Goal: Task Accomplishment & Management: Manage account settings

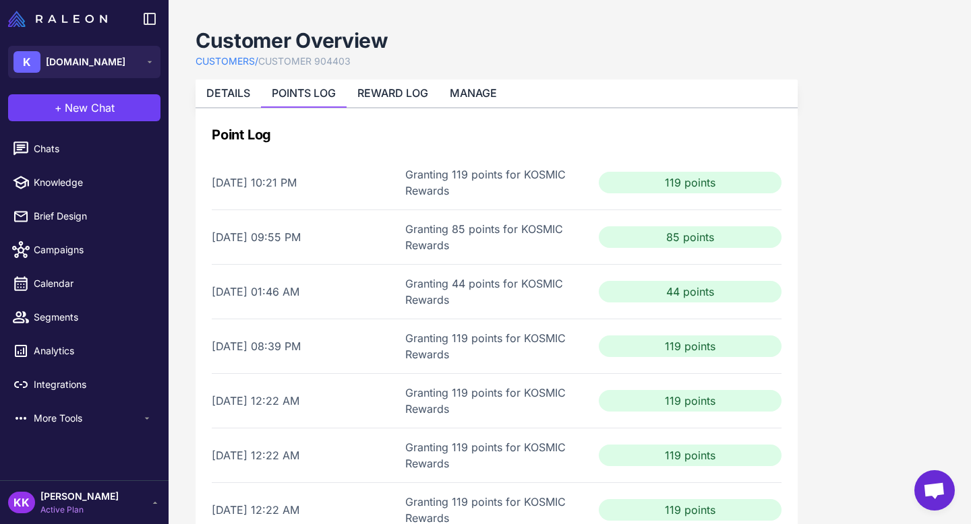
click at [62, 433] on li "More Tools" at bounding box center [84, 419] width 169 height 34
click at [68, 414] on span "More Tools" at bounding box center [88, 418] width 108 height 15
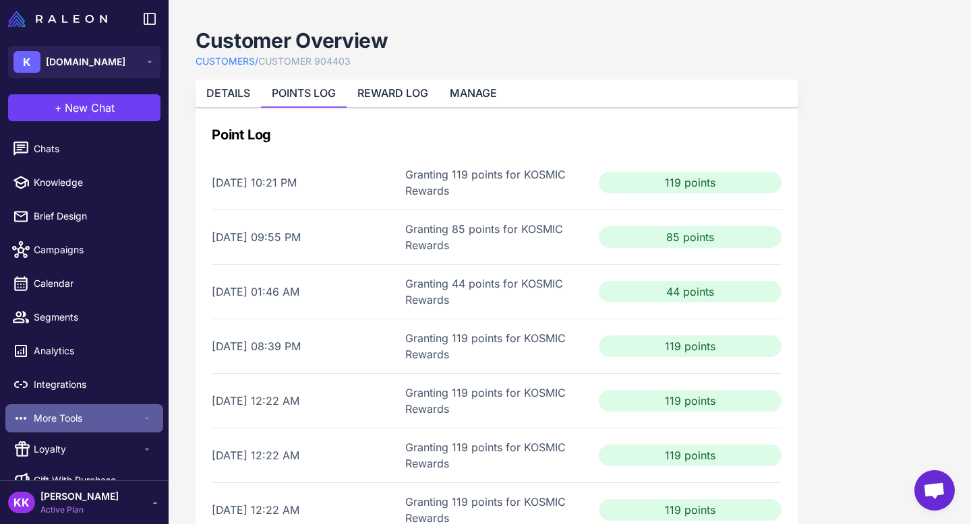
scroll to position [22, 0]
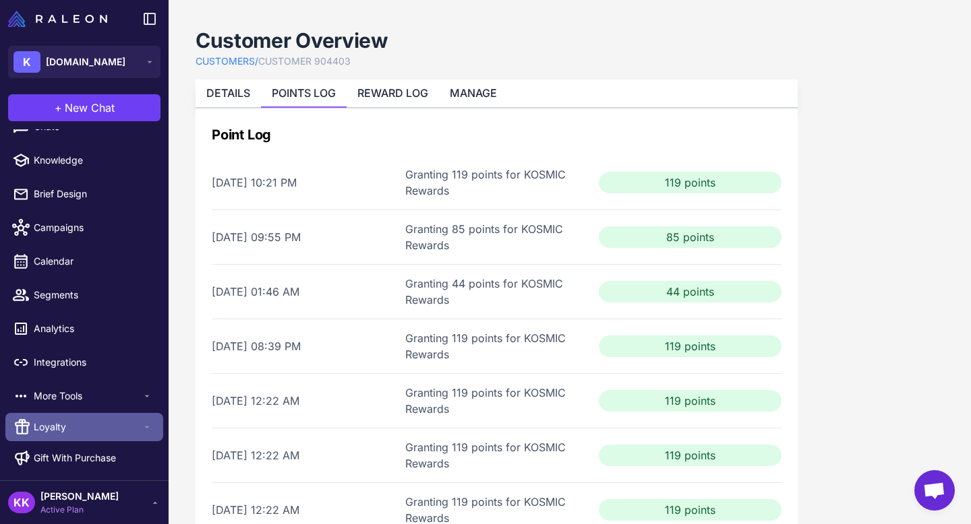
click at [68, 428] on span "Loyalty" at bounding box center [88, 427] width 108 height 15
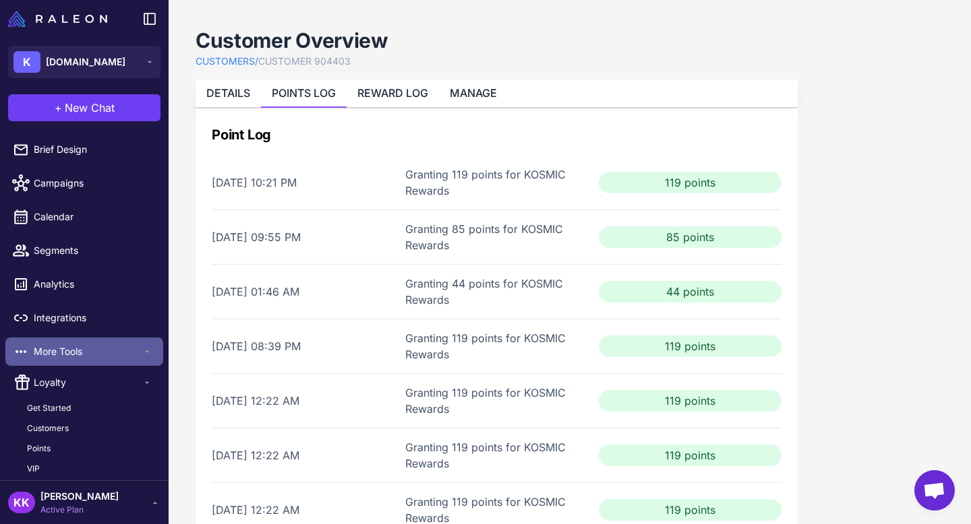
scroll to position [100, 0]
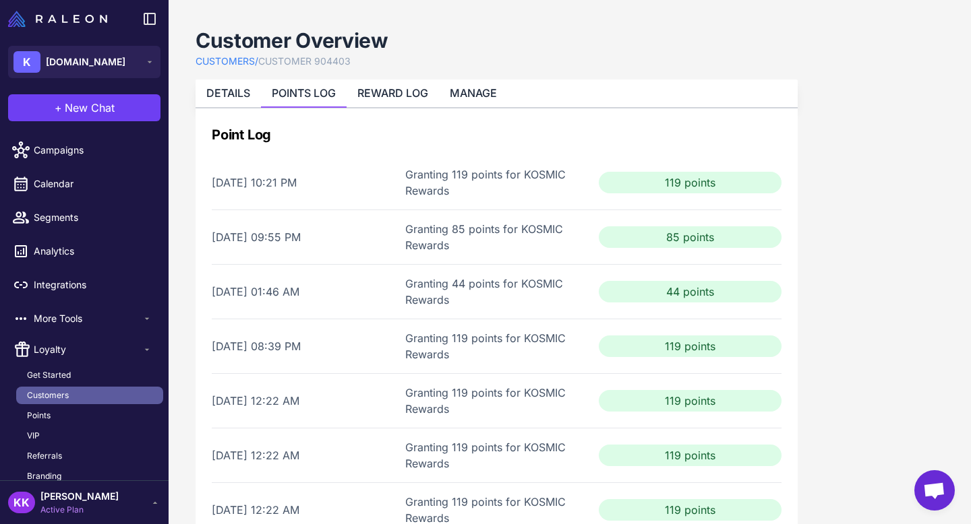
click at [48, 396] on span "Customers" at bounding box center [48, 396] width 42 height 12
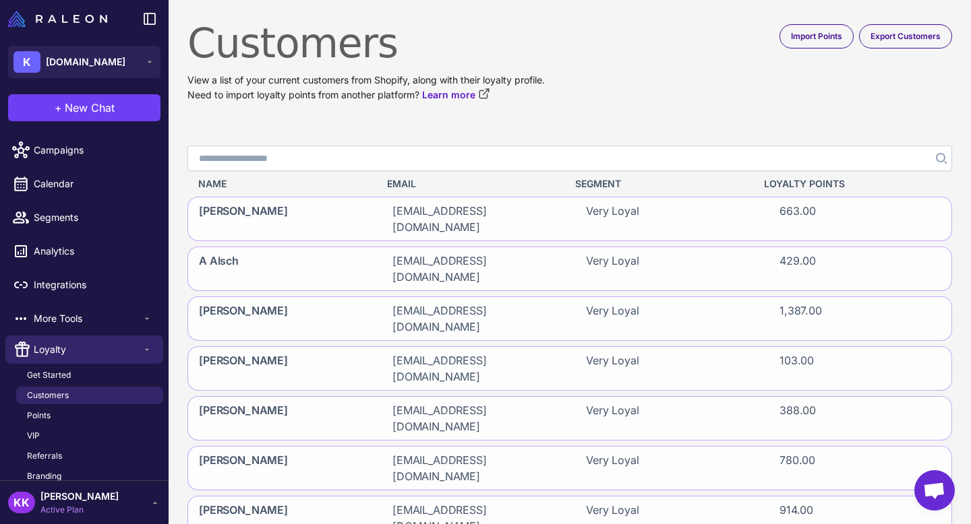
click at [506, 159] on input "Search" at bounding box center [569, 159] width 764 height 26
paste input "**********"
type input "**********"
click button "Search" at bounding box center [940, 159] width 24 height 26
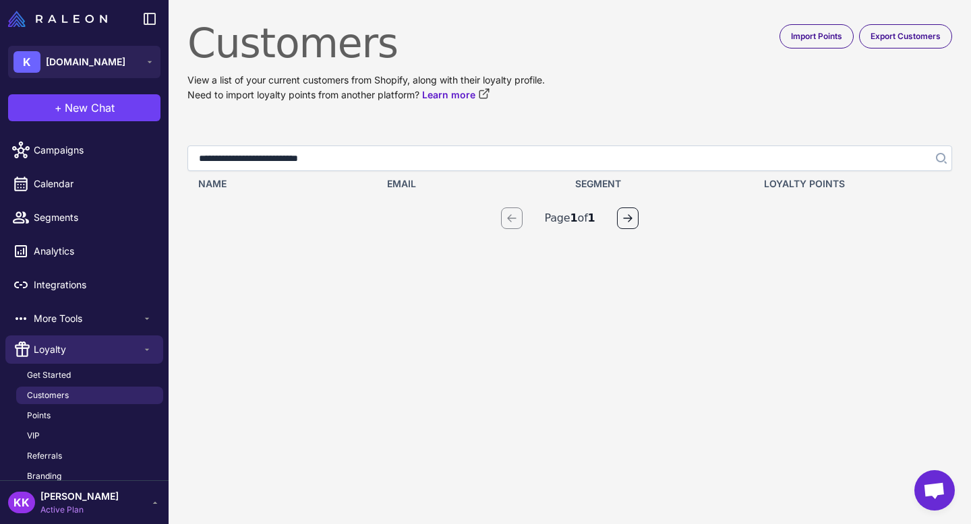
click at [486, 160] on input "**********" at bounding box center [569, 159] width 764 height 26
click button "Search" at bounding box center [940, 159] width 24 height 26
drag, startPoint x: 376, startPoint y: 160, endPoint x: 202, endPoint y: 160, distance: 174.6
click at [202, 160] on input "**********" at bounding box center [569, 159] width 764 height 26
type input "*"
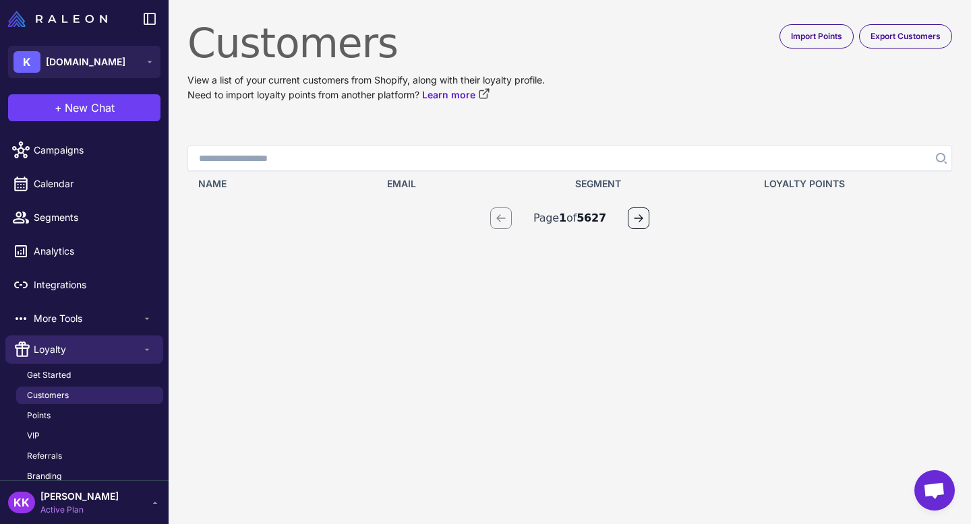
click at [282, 264] on content "Customers View a list of your current customers from Shopify, along with their …" at bounding box center [570, 262] width 802 height 524
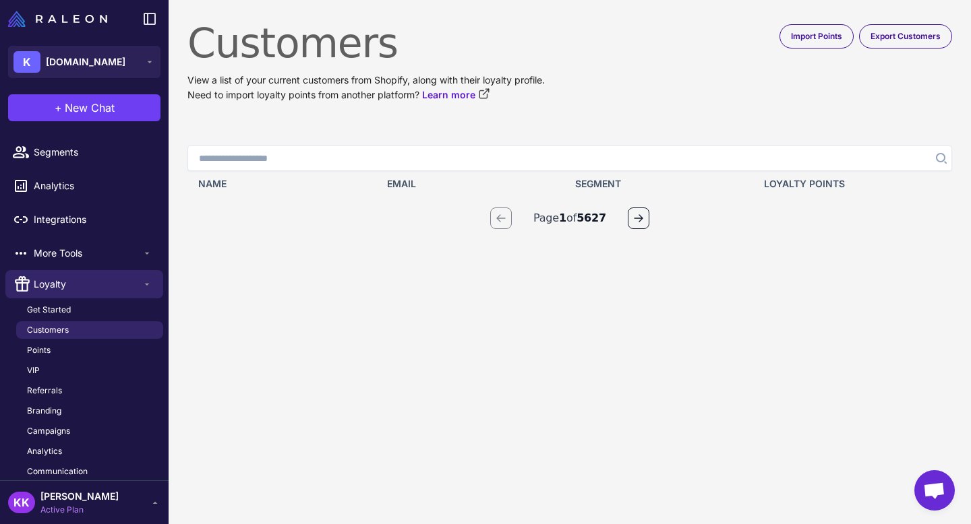
scroll to position [169, 0]
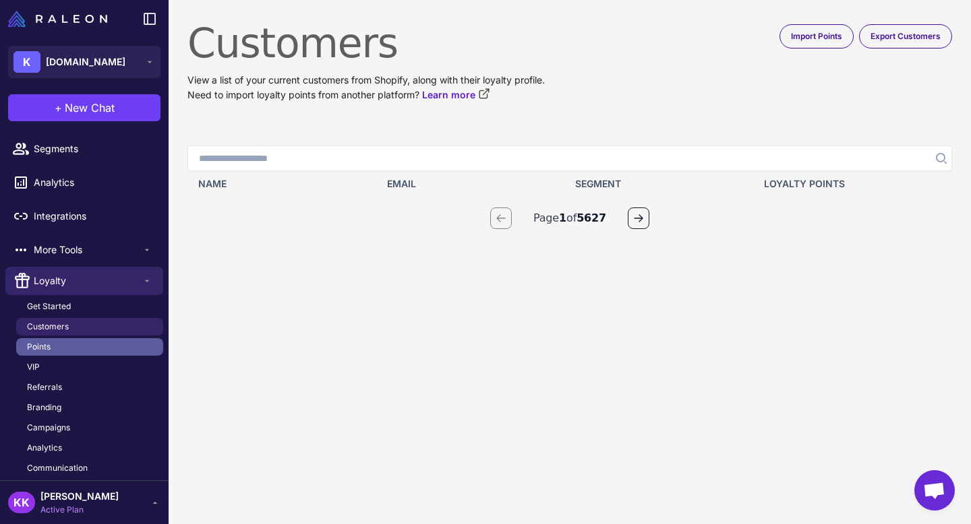
click at [69, 338] on link "Points" at bounding box center [89, 347] width 147 height 18
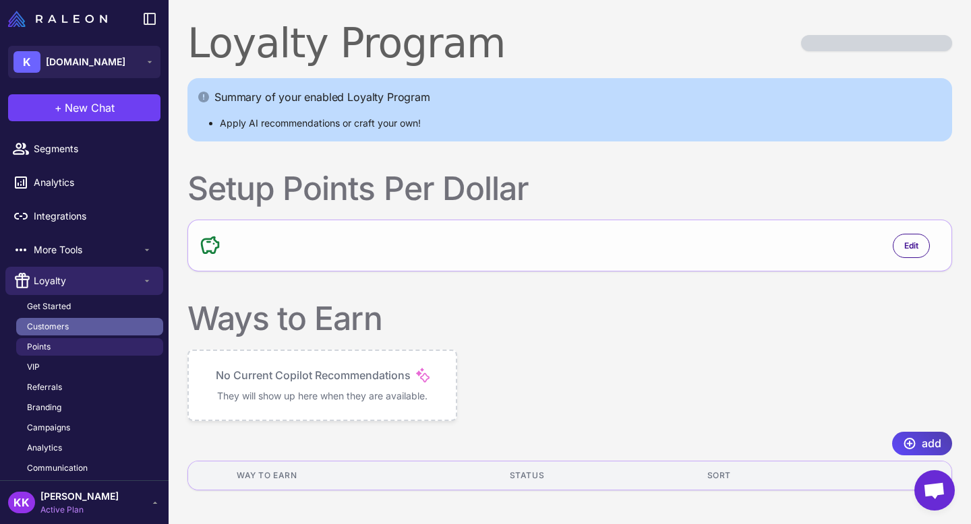
click at [69, 325] on link "Customers" at bounding box center [89, 327] width 147 height 18
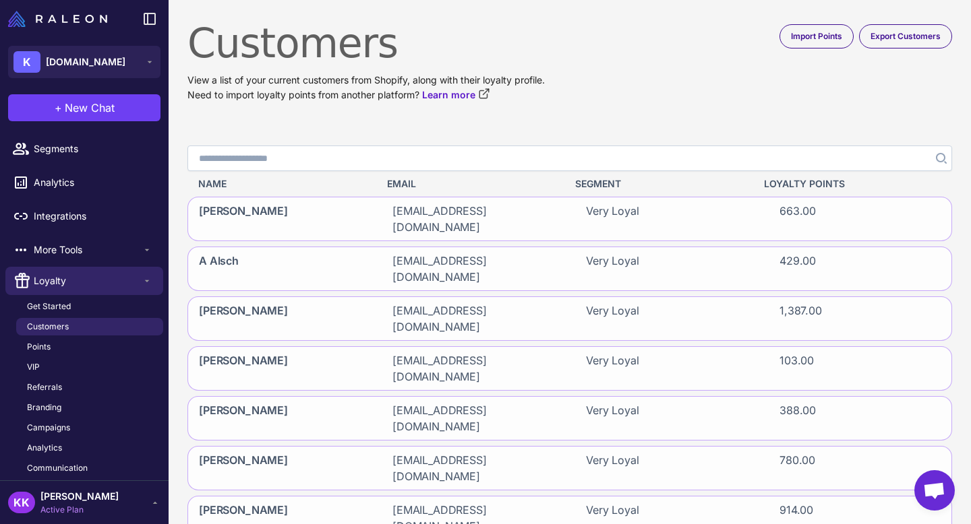
click at [255, 156] on input "Search" at bounding box center [569, 159] width 764 height 26
paste input "**********"
type input "**********"
click button "Search" at bounding box center [940, 159] width 24 height 26
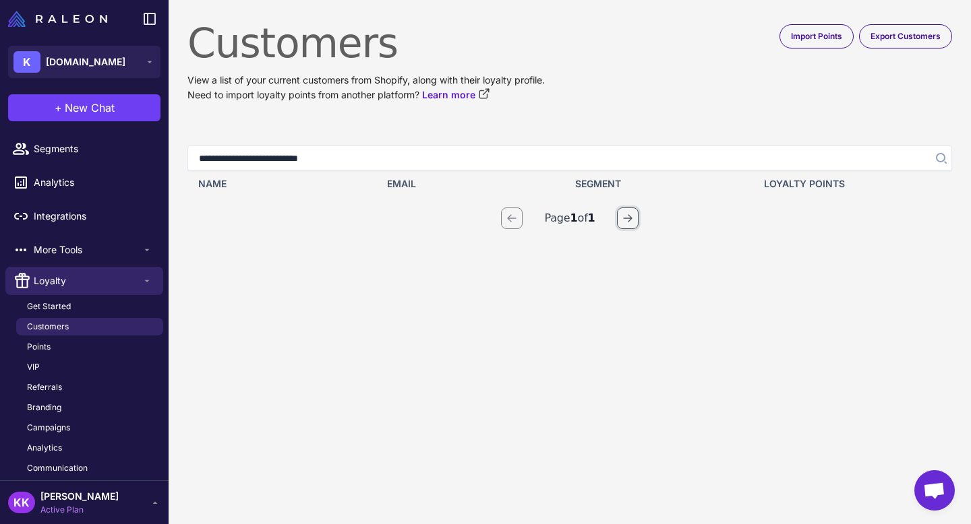
click at [628, 222] on icon "button" at bounding box center [627, 218] width 11 height 11
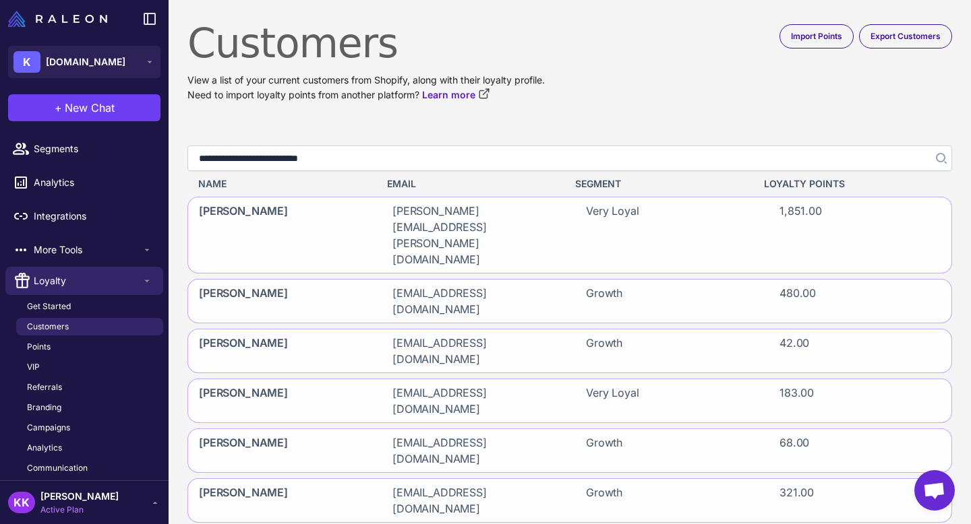
click at [462, 165] on input "**********" at bounding box center [569, 159] width 764 height 26
type input "**********"
click button "Search" at bounding box center [940, 159] width 24 height 26
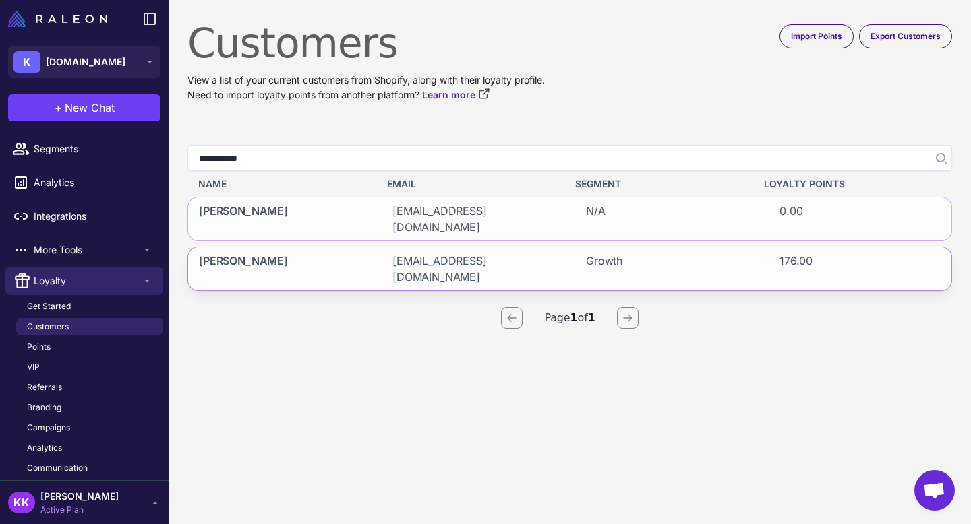
click at [371, 247] on div "[PERSON_NAME] [EMAIL_ADDRESS][DOMAIN_NAME] Growth 176.00" at bounding box center [569, 269] width 764 height 44
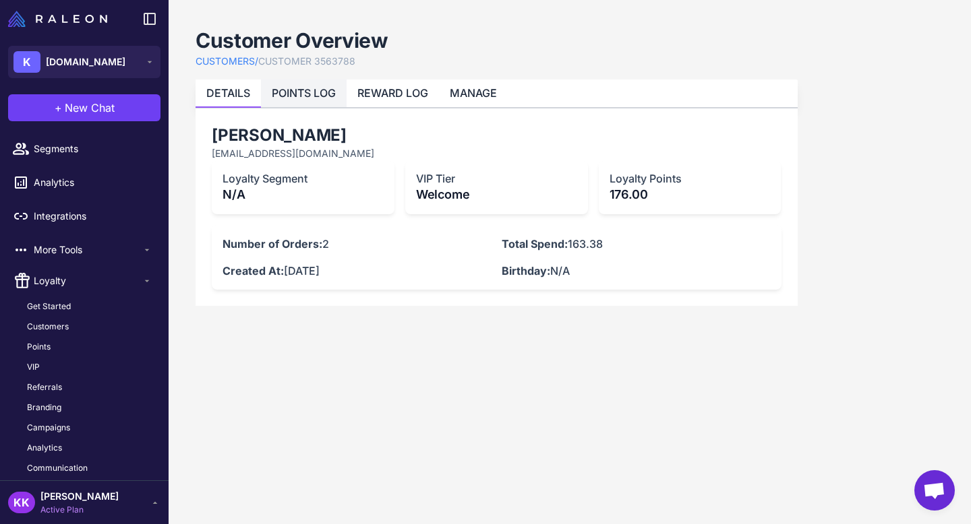
click at [312, 98] on link "POINTS LOG" at bounding box center [304, 92] width 64 height 13
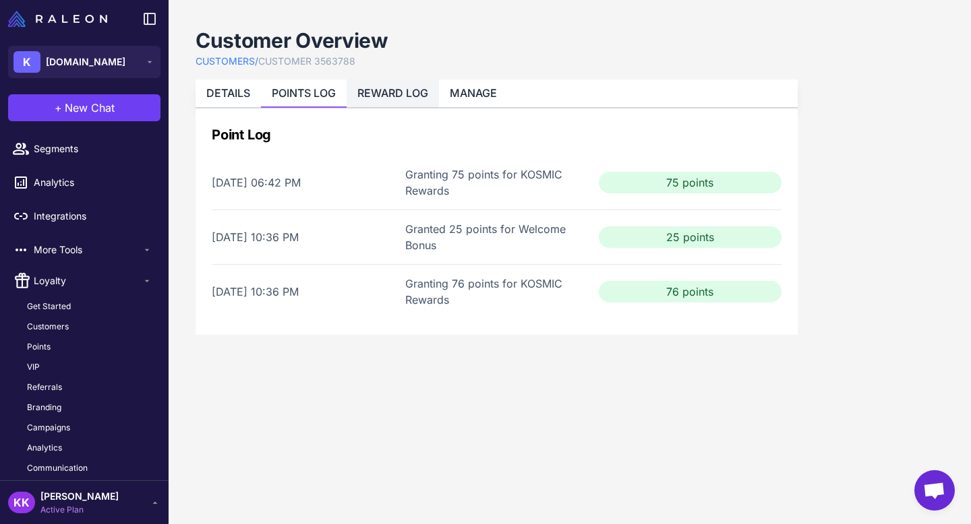
click at [385, 94] on link "REWARD LOG" at bounding box center [392, 92] width 71 height 13
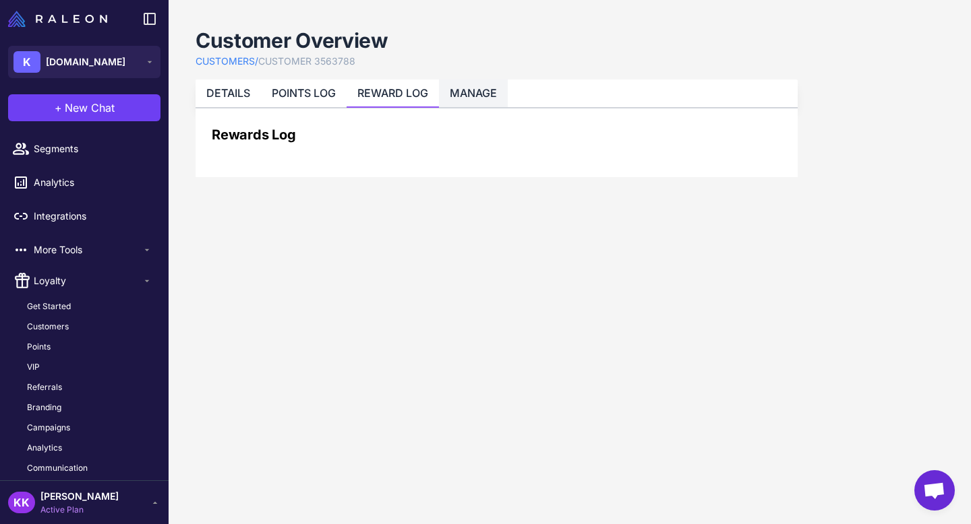
click at [464, 94] on link "MANAGE" at bounding box center [473, 92] width 47 height 13
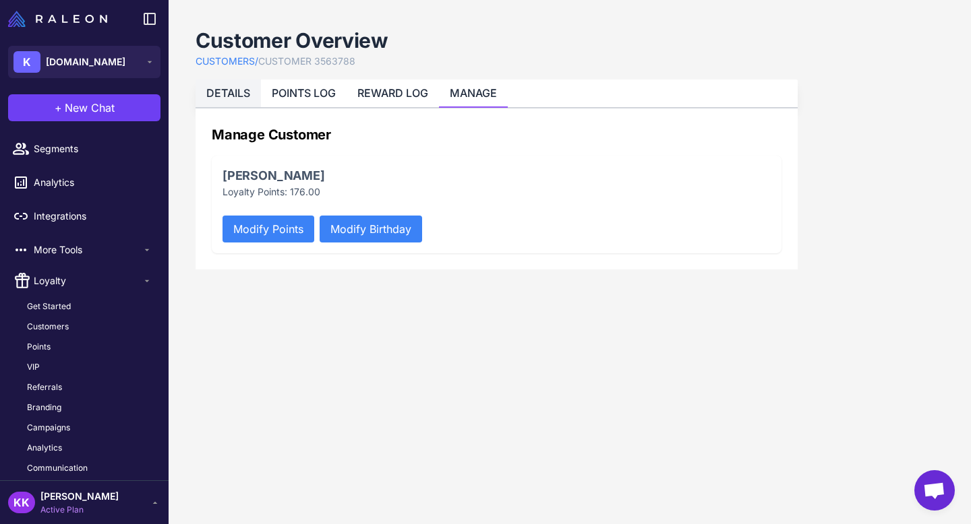
click at [224, 88] on link "DETAILS" at bounding box center [228, 92] width 44 height 13
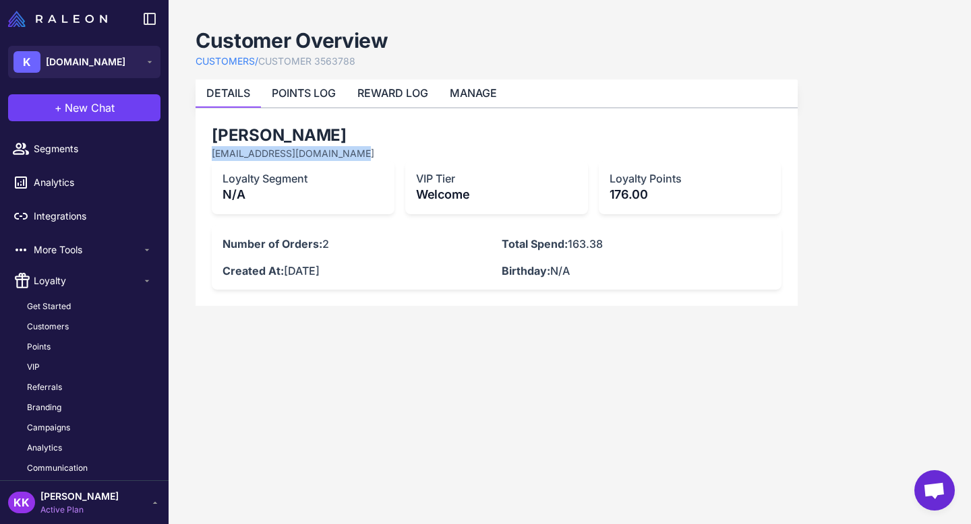
drag, startPoint x: 348, startPoint y: 151, endPoint x: 209, endPoint y: 152, distance: 139.5
click at [209, 152] on div "[PERSON_NAME] [EMAIL_ADDRESS][DOMAIN_NAME] Loyalty Segment N/A VIP Tier Welcome…" at bounding box center [496, 208] width 602 height 198
copy p "[EMAIL_ADDRESS][DOMAIN_NAME]"
click at [371, 391] on content "Customer Overview CUSTOMERS / CUSTOMER 3563788 DETAILS POINTS LOG REWARD LOG MA…" at bounding box center [570, 262] width 802 height 524
click at [382, 87] on link "REWARD LOG" at bounding box center [392, 92] width 71 height 13
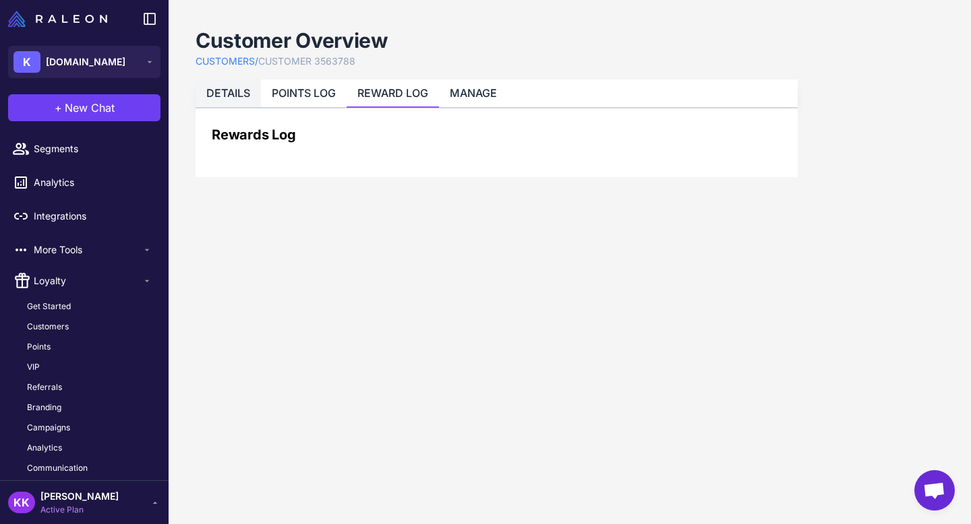
click at [230, 87] on link "DETAILS" at bounding box center [228, 92] width 44 height 13
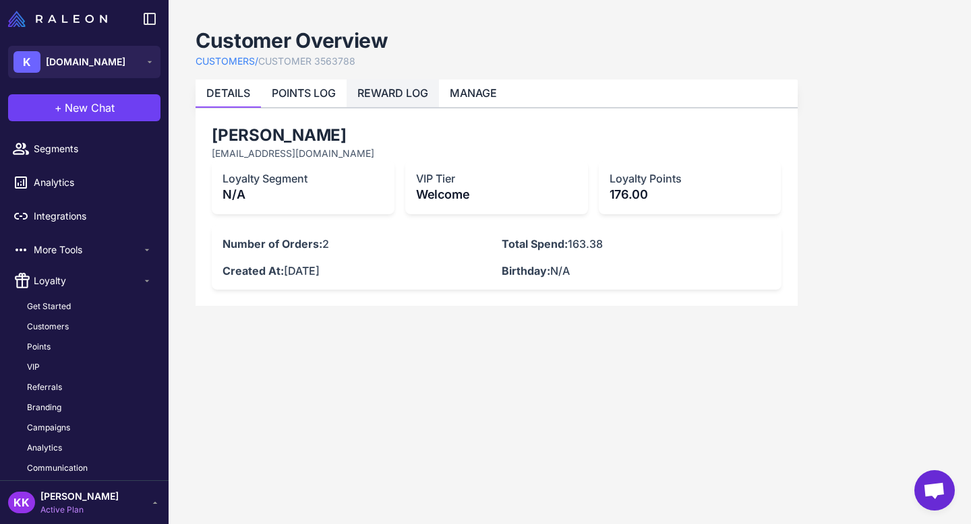
click at [367, 94] on link "REWARD LOG" at bounding box center [392, 92] width 71 height 13
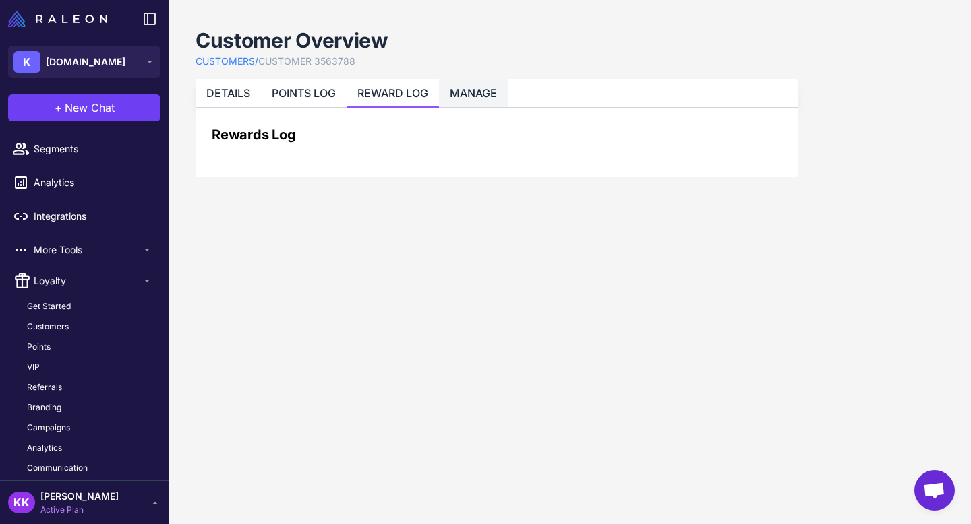
click at [480, 85] on li "MANAGE" at bounding box center [473, 94] width 69 height 28
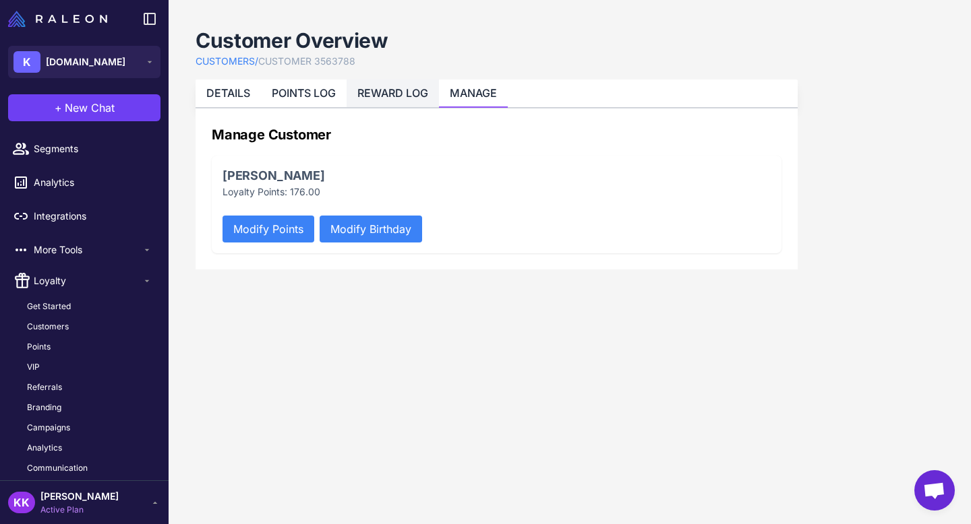
click at [399, 86] on link "REWARD LOG" at bounding box center [392, 92] width 71 height 13
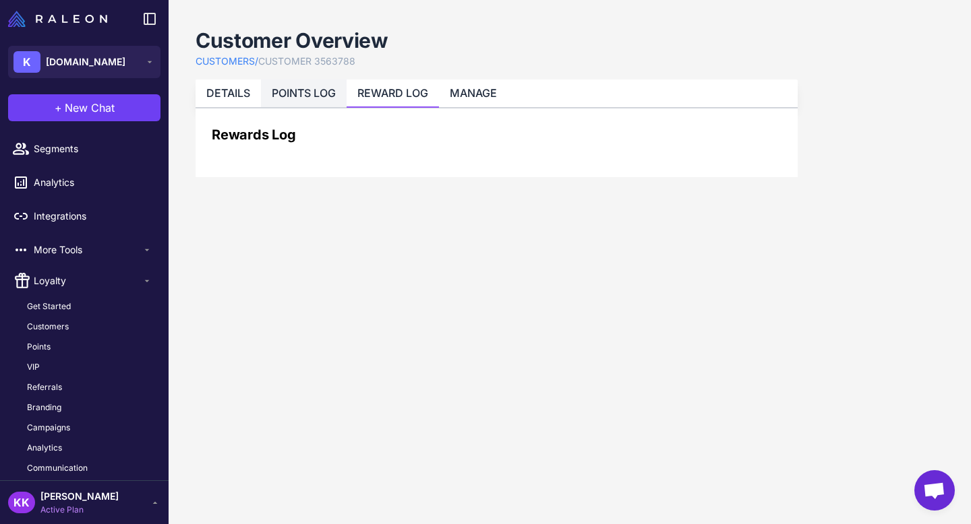
click at [311, 94] on link "POINTS LOG" at bounding box center [304, 92] width 64 height 13
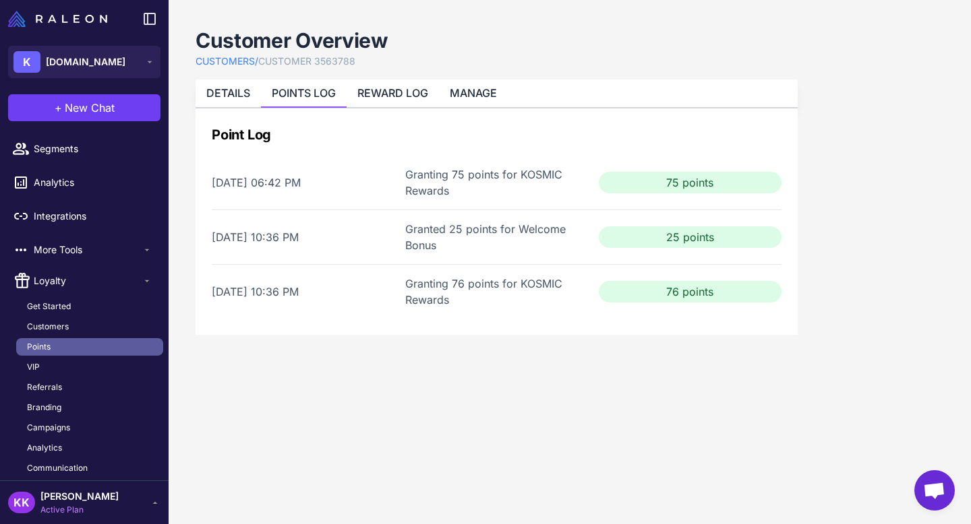
scroll to position [204, 0]
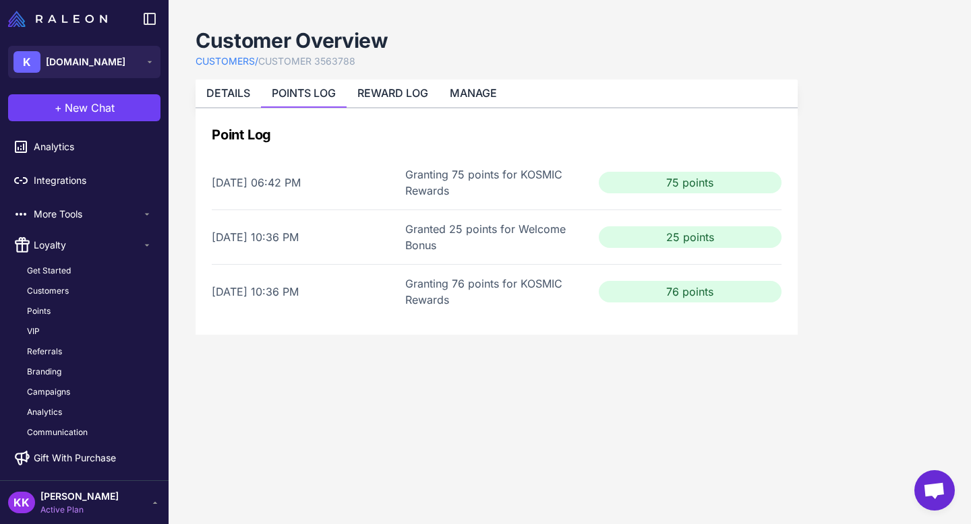
click at [100, 493] on div "[PERSON_NAME] KOS Active Plan" at bounding box center [84, 502] width 152 height 27
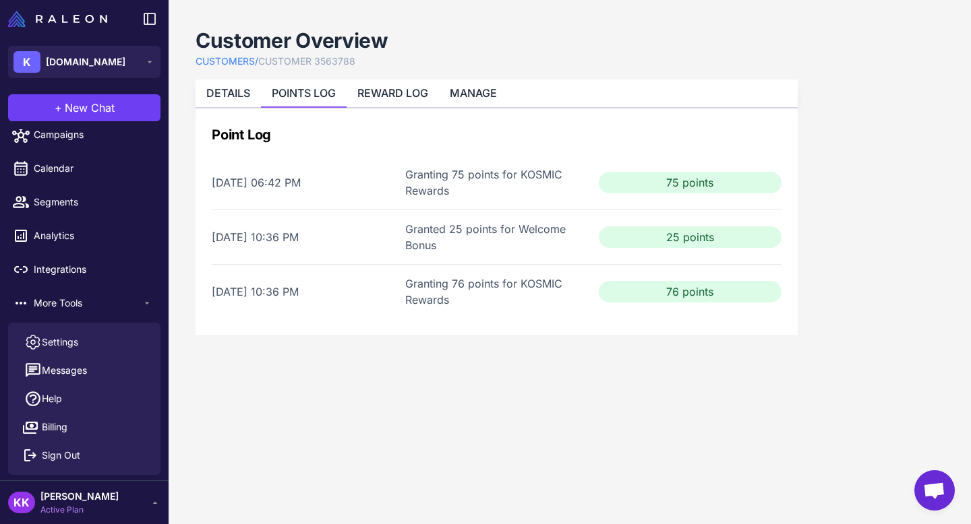
scroll to position [115, 0]
click at [56, 342] on span "Settings" at bounding box center [60, 342] width 36 height 15
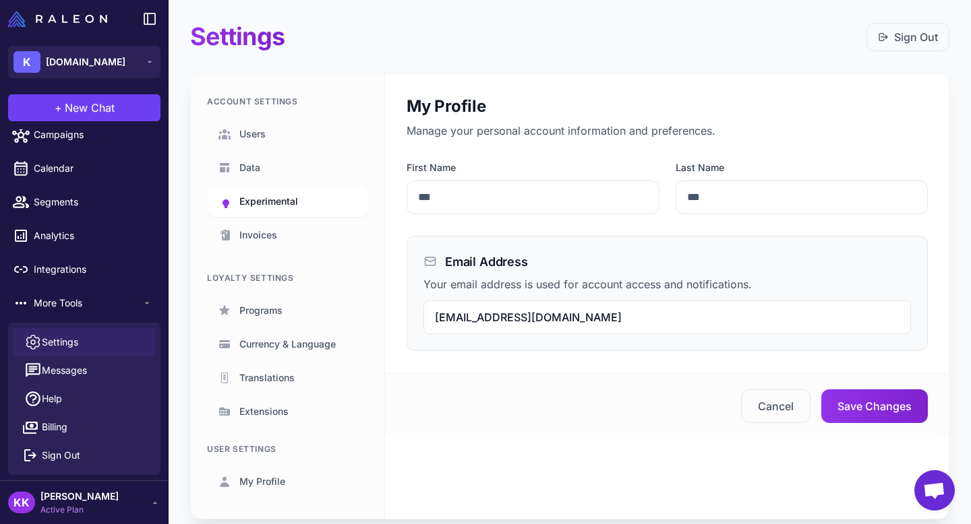
scroll to position [38, 0]
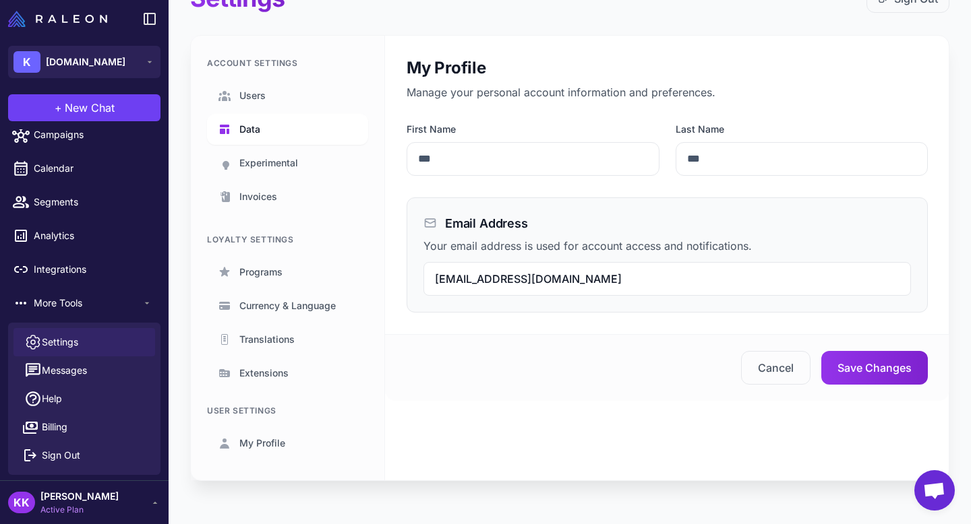
click at [257, 142] on link "Data" at bounding box center [287, 129] width 161 height 31
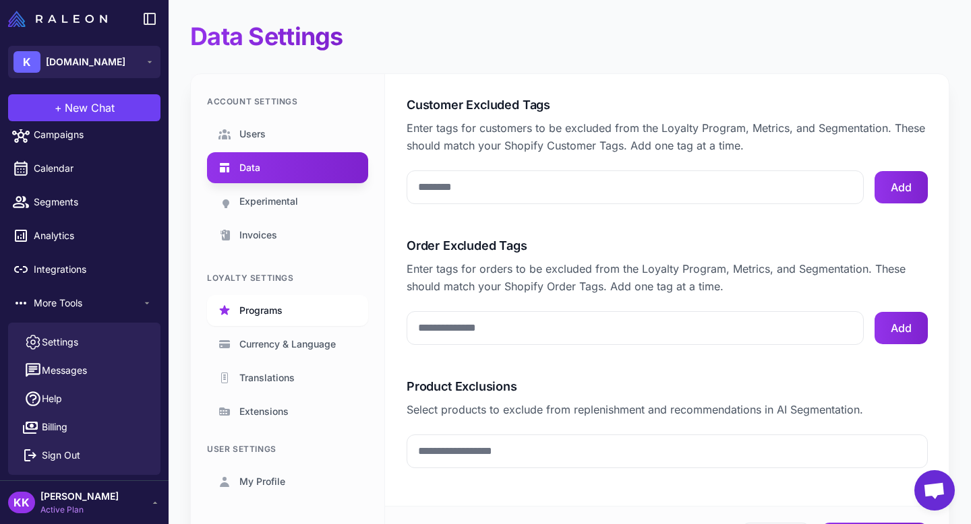
scroll to position [92, 0]
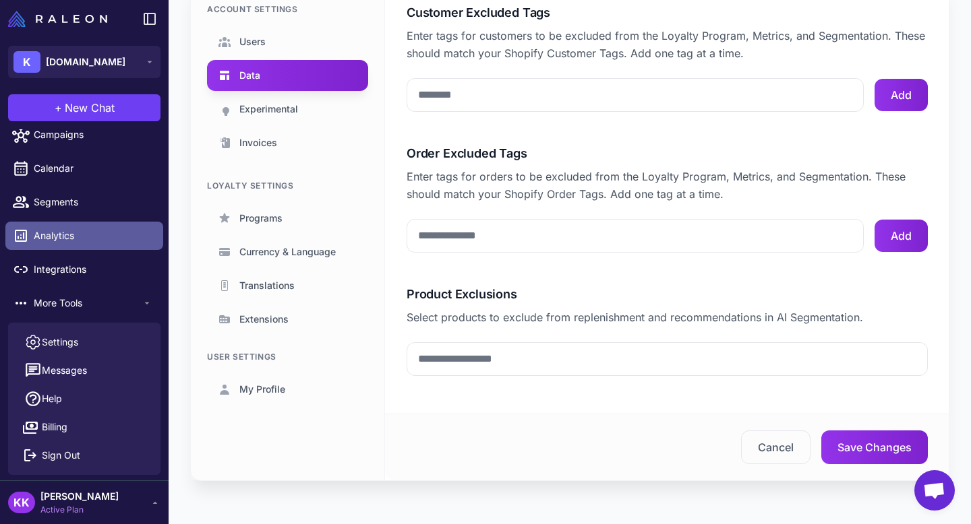
click at [76, 233] on span "Analytics" at bounding box center [93, 236] width 119 height 15
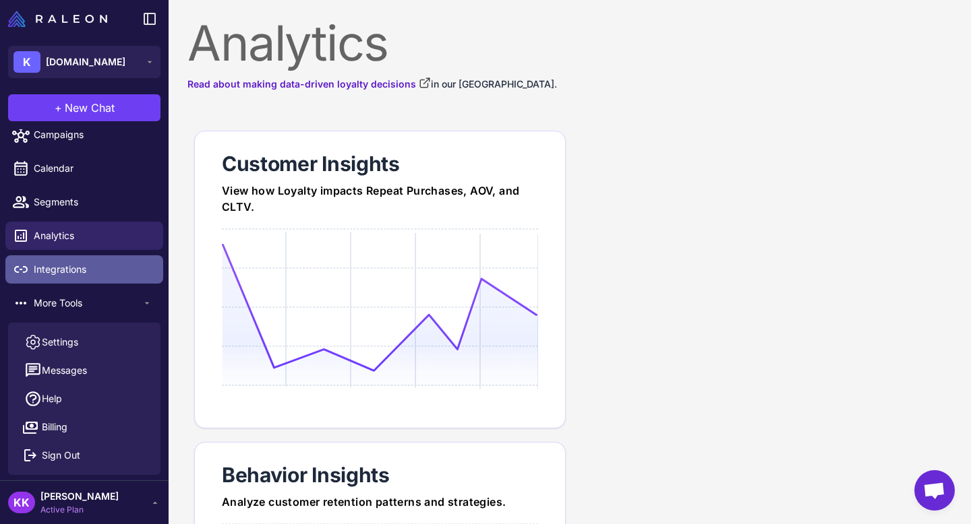
click at [78, 262] on span "Integrations" at bounding box center [93, 269] width 119 height 15
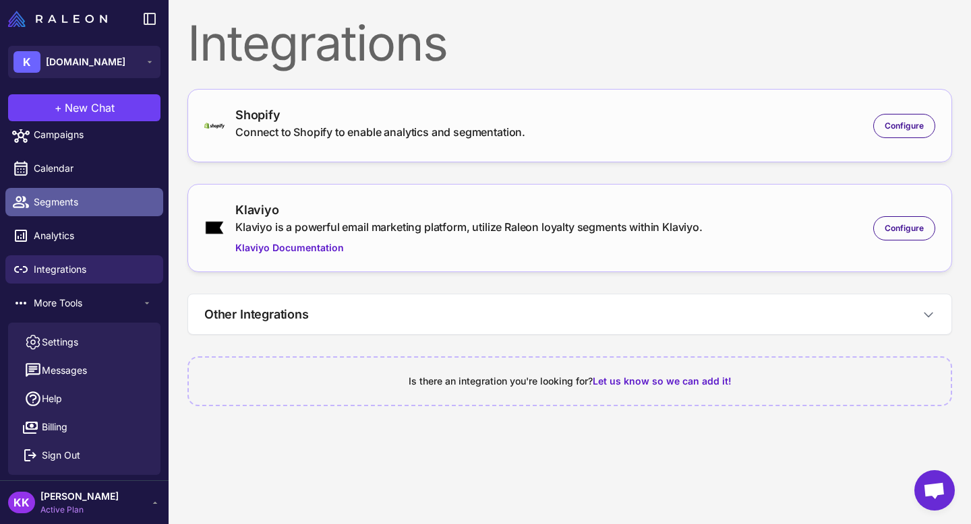
click at [89, 204] on span "Segments" at bounding box center [93, 202] width 119 height 15
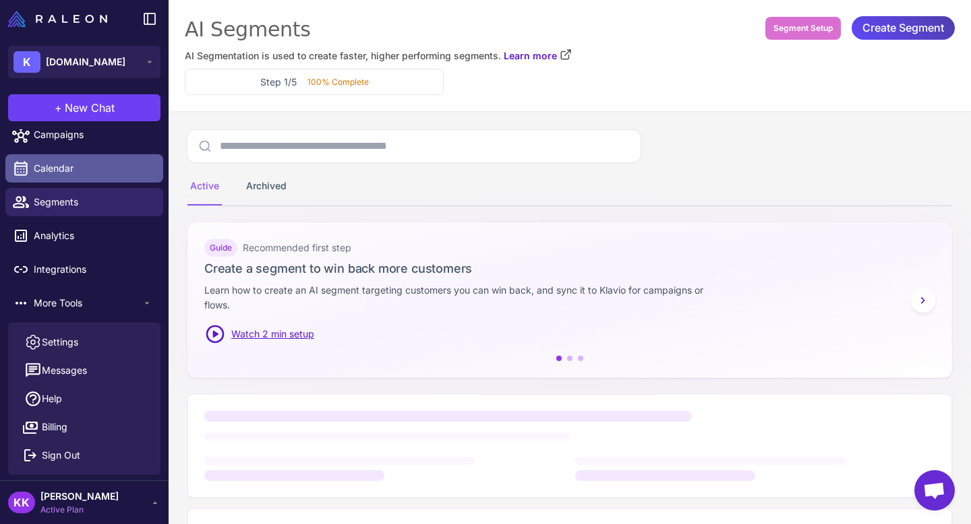
click at [92, 160] on link "Calendar" at bounding box center [84, 168] width 158 height 28
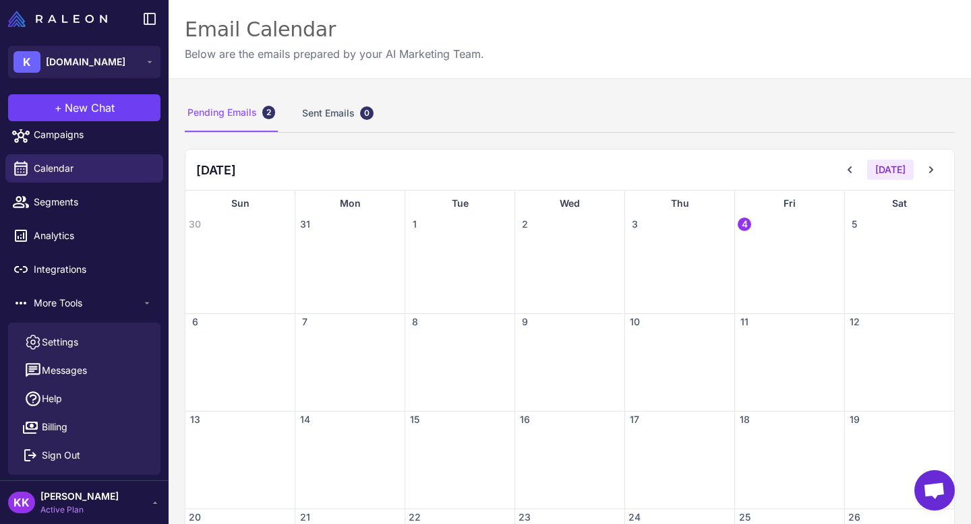
click at [83, 125] on div "+ New Chat Raleon Agents Send an email Plan multiple emails Brainstorm Analyze …" at bounding box center [84, 107] width 169 height 43
click at [84, 131] on span "Campaigns" at bounding box center [93, 134] width 119 height 15
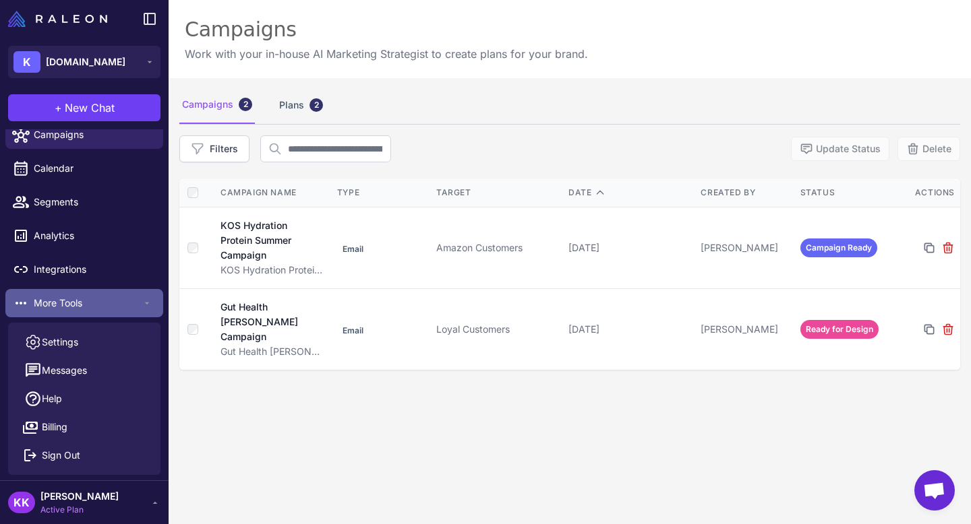
click at [72, 296] on span "More Tools" at bounding box center [88, 303] width 108 height 15
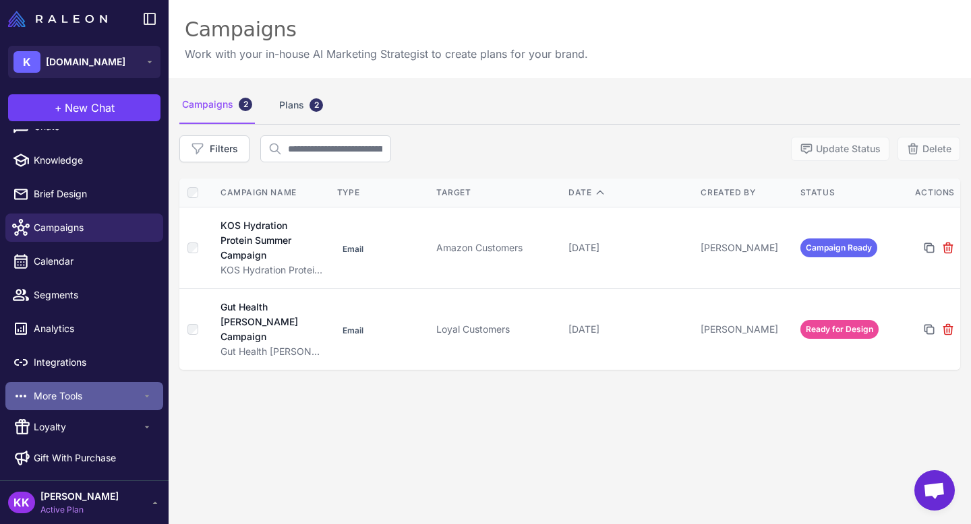
scroll to position [22, 0]
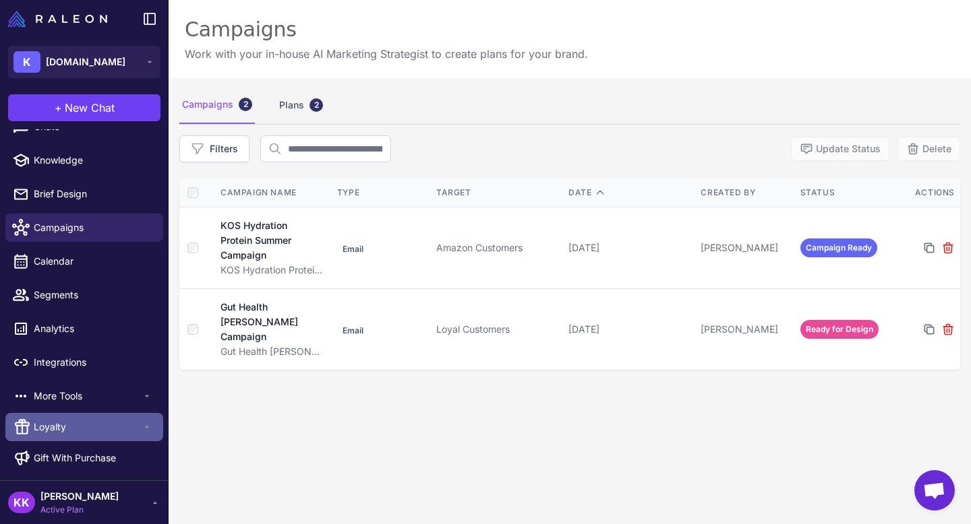
click at [75, 424] on span "Loyalty" at bounding box center [88, 427] width 108 height 15
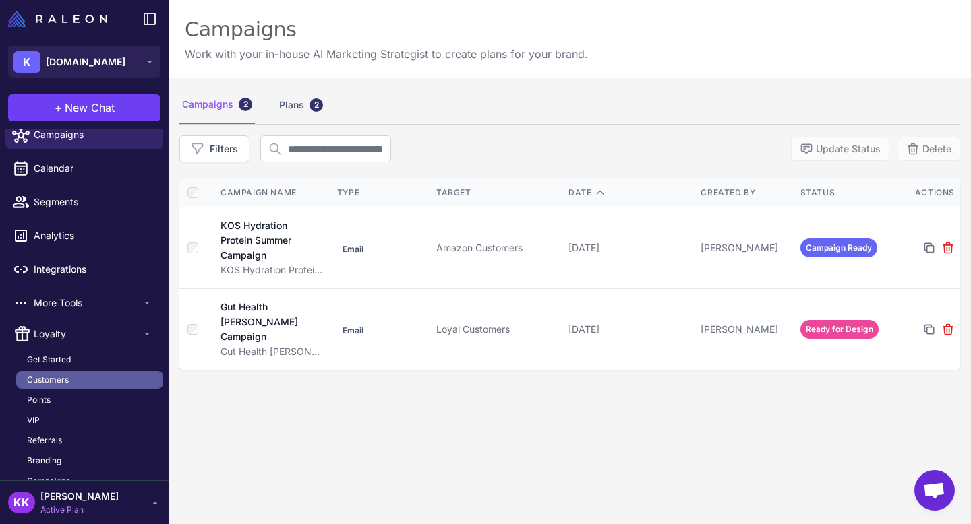
click at [65, 379] on span "Customers" at bounding box center [48, 380] width 42 height 12
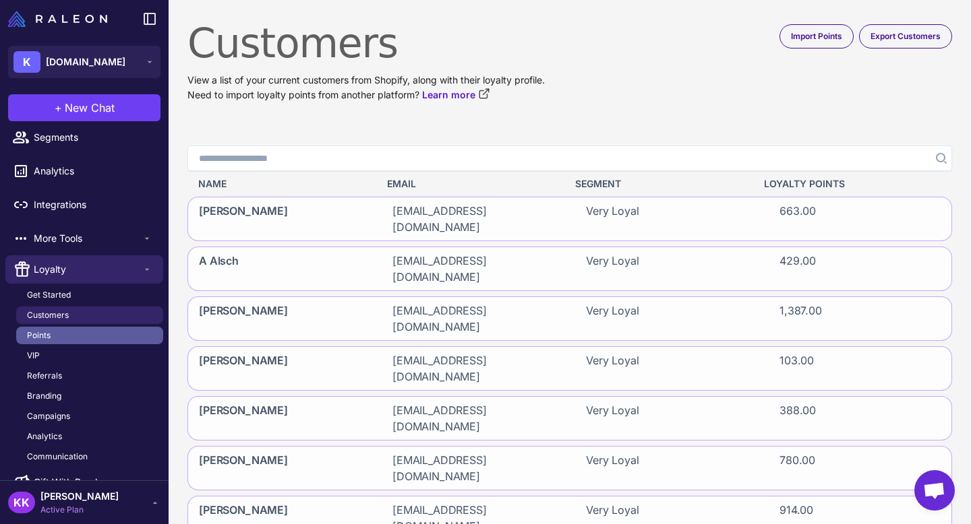
scroll to position [204, 0]
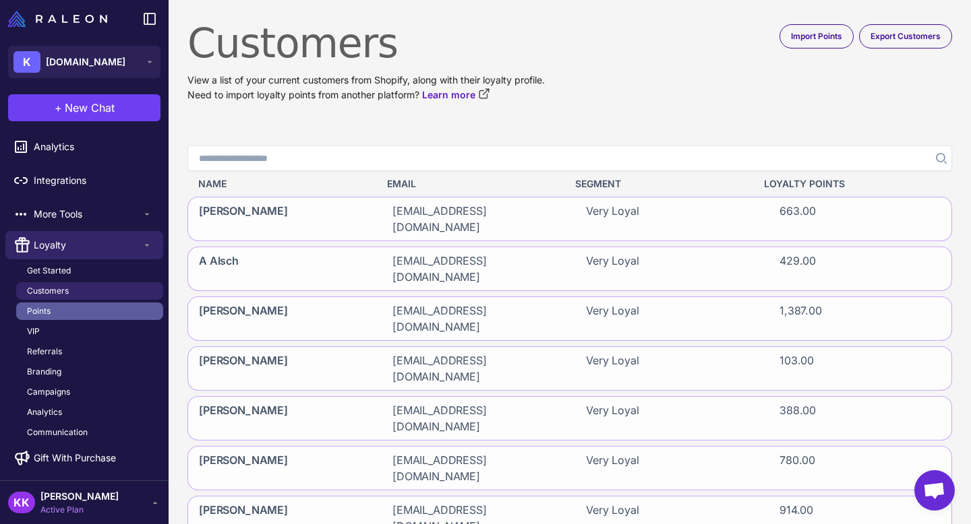
click at [67, 310] on link "Points" at bounding box center [89, 312] width 147 height 18
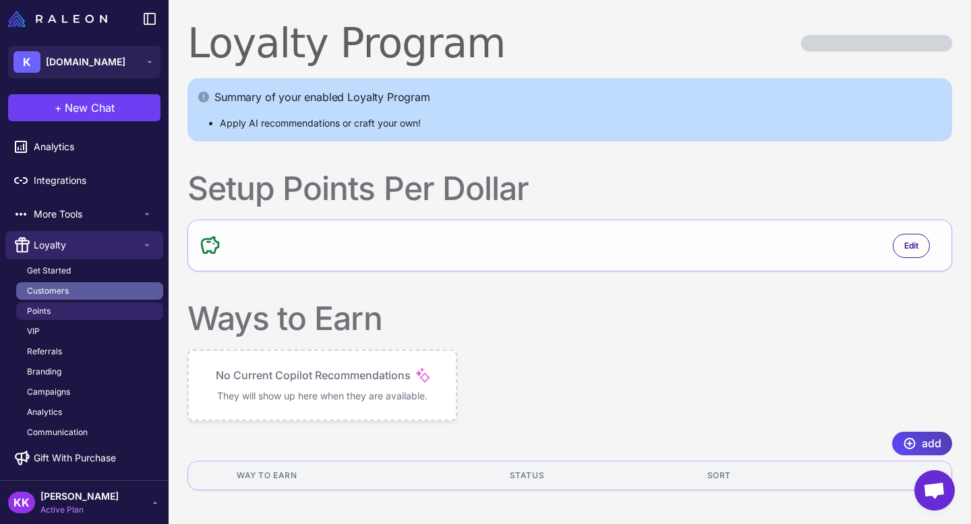
click at [66, 295] on span "Customers" at bounding box center [48, 291] width 42 height 12
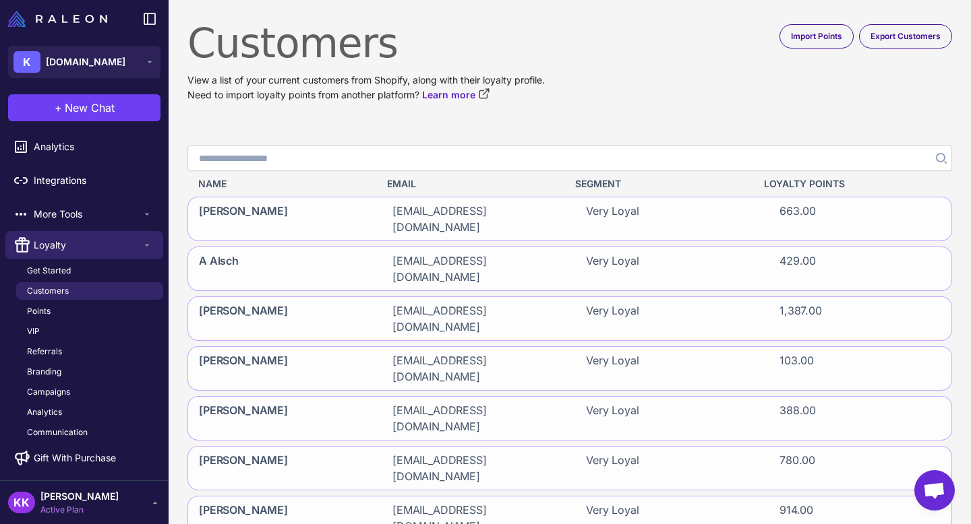
click at [262, 151] on input "Search" at bounding box center [569, 159] width 764 height 26
paste input "******"
type input "******"
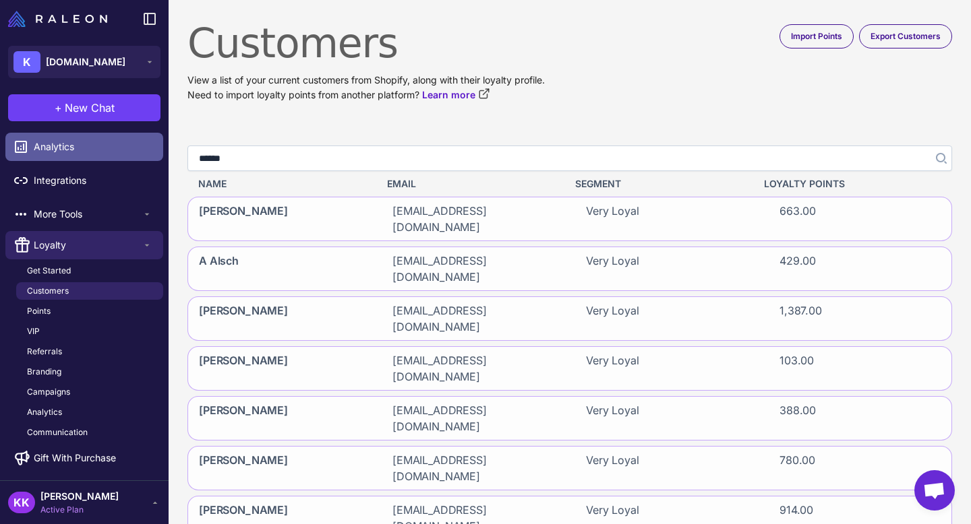
drag, startPoint x: 259, startPoint y: 152, endPoint x: 149, endPoint y: 154, distance: 109.9
click at [149, 154] on div "K [DOMAIN_NAME] + New Chat Raleon Agents Send an email Plan multiple emails Bra…" at bounding box center [485, 262] width 971 height 524
